Goal: Information Seeking & Learning: Learn about a topic

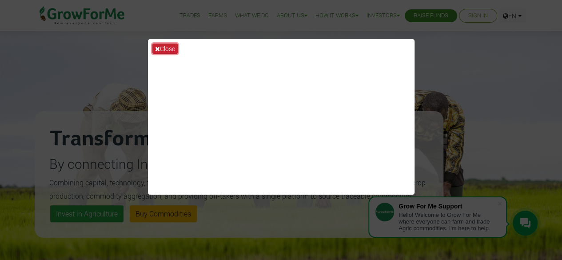
click at [160, 45] on button "Close" at bounding box center [164, 49] width 25 height 10
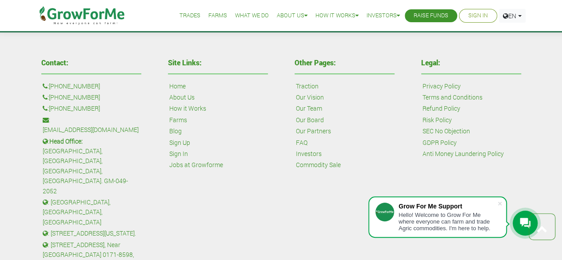
scroll to position [2064, 0]
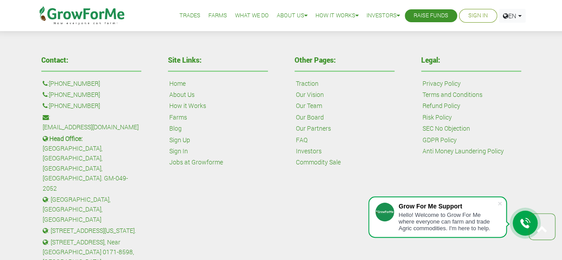
click at [229, 204] on div "Site Links: Home About Us How it Works Farms Blog Sign Up Sign In Jobs at Growf…" at bounding box center [218, 182] width 127 height 260
click at [312, 103] on link "Our Team" at bounding box center [309, 106] width 26 height 10
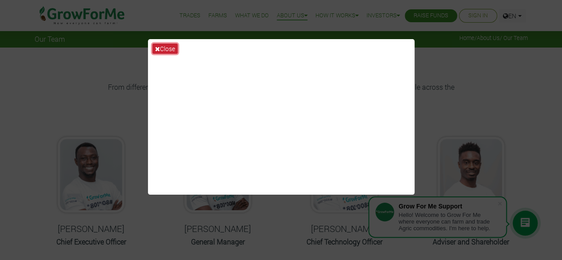
click at [161, 47] on button "Close" at bounding box center [164, 49] width 25 height 10
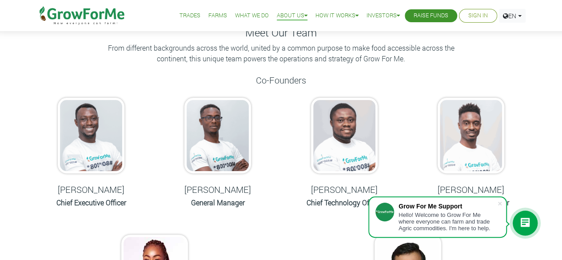
scroll to position [33, 0]
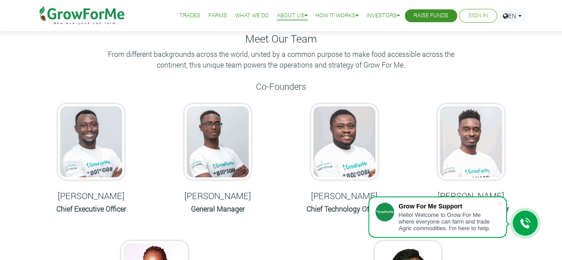
click at [86, 211] on h6 "Chief Executive Officer" at bounding box center [91, 208] width 104 height 8
click at [91, 162] on img at bounding box center [91, 142] width 67 height 76
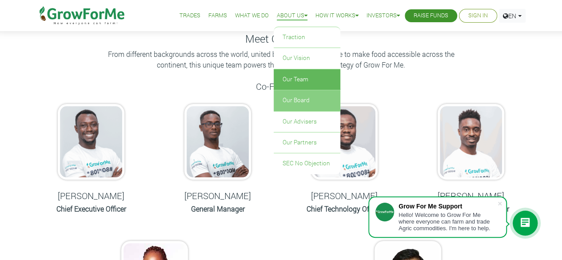
click at [290, 100] on link "Our Board" at bounding box center [307, 100] width 67 height 20
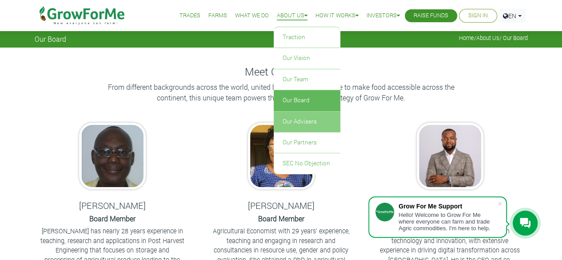
click at [296, 122] on link "Our Advisers" at bounding box center [307, 122] width 67 height 20
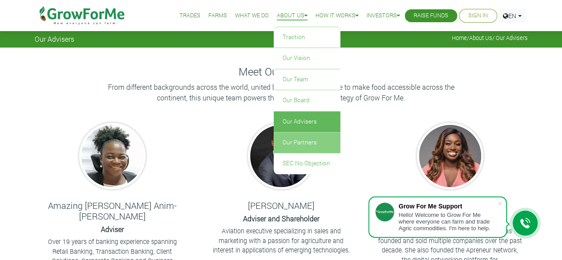
click at [303, 142] on link "Our Partners" at bounding box center [307, 142] width 67 height 20
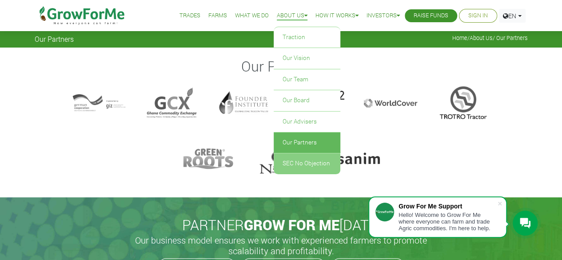
click at [292, 160] on link "SEC No Objection" at bounding box center [307, 163] width 67 height 20
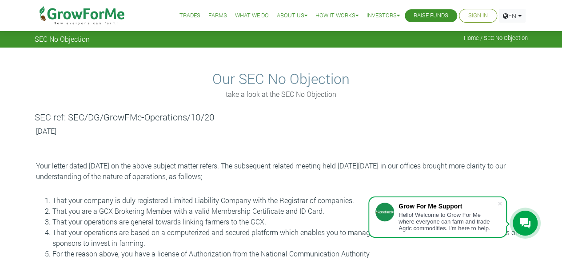
click at [375, 119] on h5 "SEC ref: SEC/DG/GrowFMe-Operations/10/20" at bounding box center [281, 117] width 493 height 11
click at [215, 15] on link "Farms" at bounding box center [217, 15] width 19 height 9
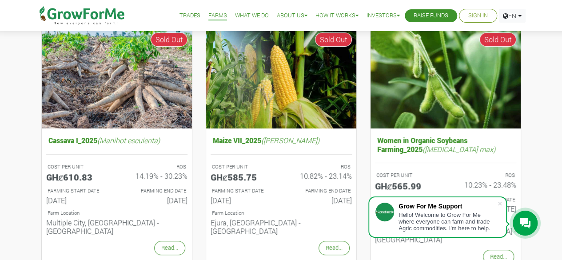
scroll to position [96, 0]
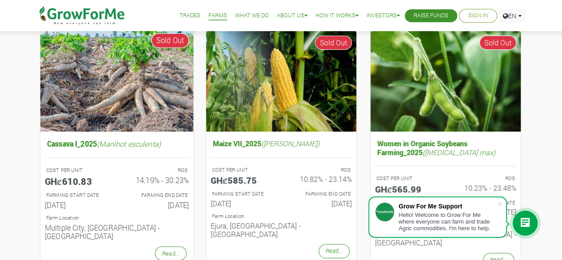
click at [191, 244] on div "Read..." at bounding box center [117, 253] width 158 height 19
click at [172, 246] on link "Read..." at bounding box center [171, 253] width 32 height 14
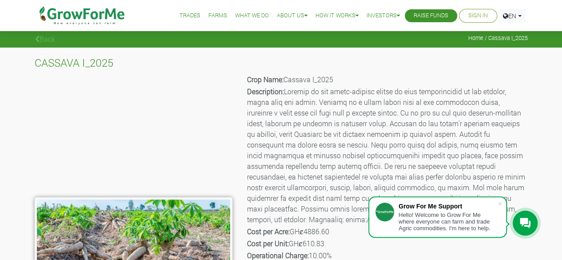
click at [41, 39] on link "Back" at bounding box center [45, 38] width 20 height 9
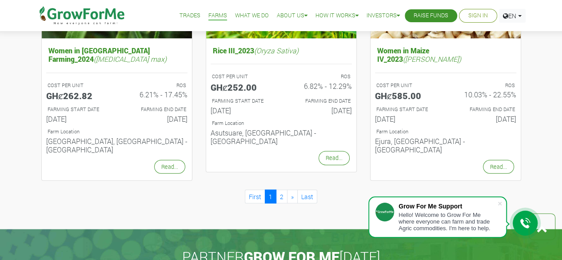
scroll to position [951, 0]
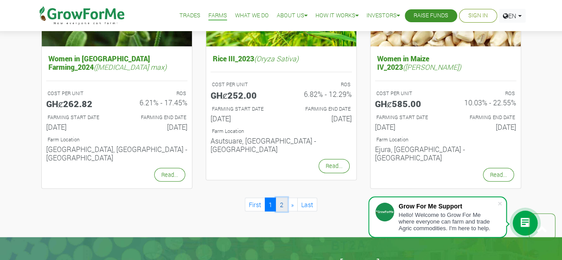
click at [282, 198] on link "2" at bounding box center [282, 205] width 12 height 14
